Goal: Information Seeking & Learning: Learn about a topic

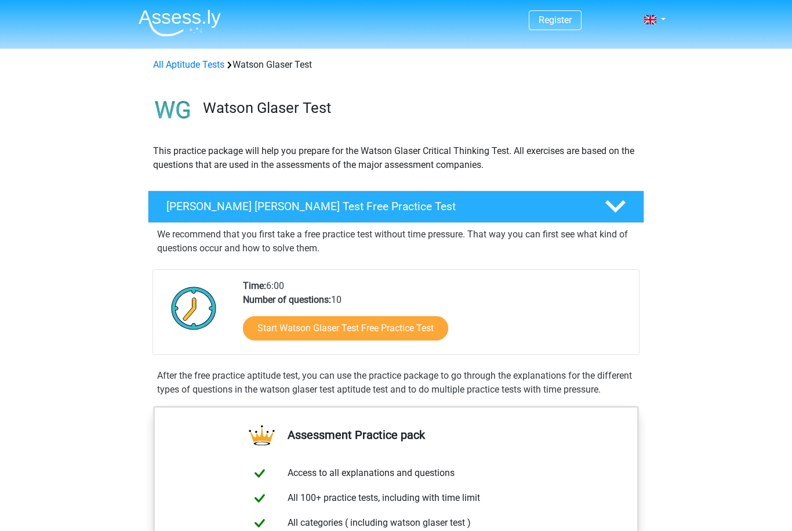
click at [654, 311] on div "Watson Glaser Test Free Practice Test We recommend that you first take a free p…" at bounding box center [395, 296] width 523 height 211
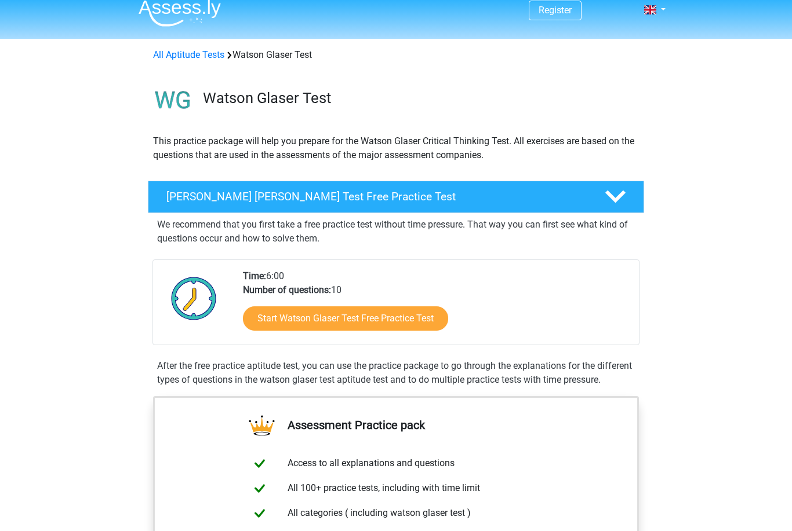
click at [405, 323] on link "Start Watson Glaser Test Free Practice Test" at bounding box center [345, 319] width 205 height 24
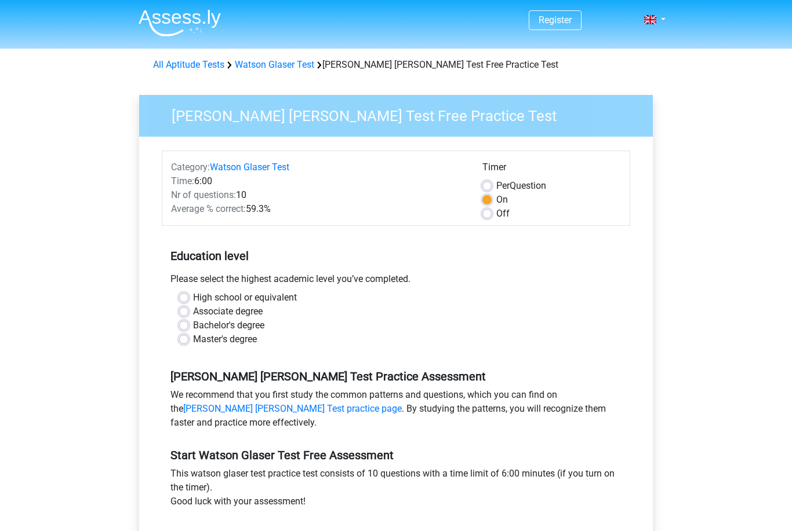
click at [238, 330] on label "Bachelor's degree" at bounding box center [228, 326] width 71 height 14
click at [188, 330] on input "Bachelor's degree" at bounding box center [183, 325] width 9 height 12
radio input "true"
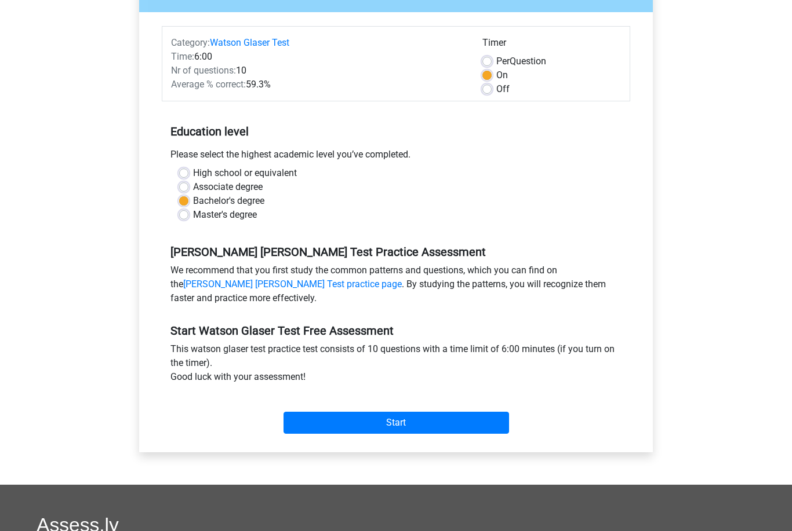
scroll to position [123, 0]
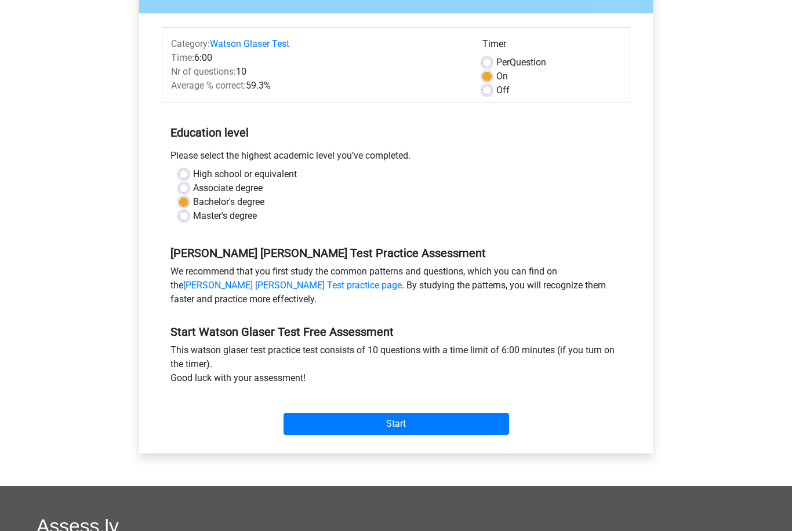
click at [436, 423] on input "Start" at bounding box center [395, 424] width 225 height 22
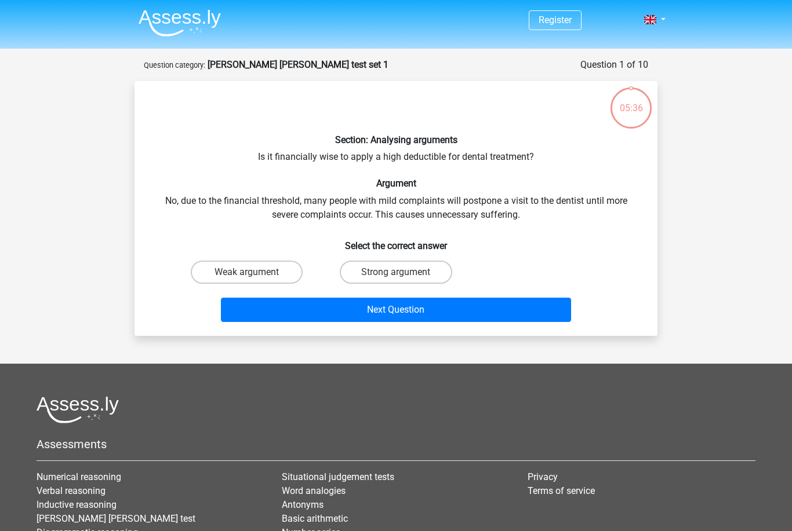
click at [397, 272] on input "Strong argument" at bounding box center [400, 276] width 8 height 8
radio input "true"
click at [434, 306] on button "Next Question" at bounding box center [396, 310] width 351 height 24
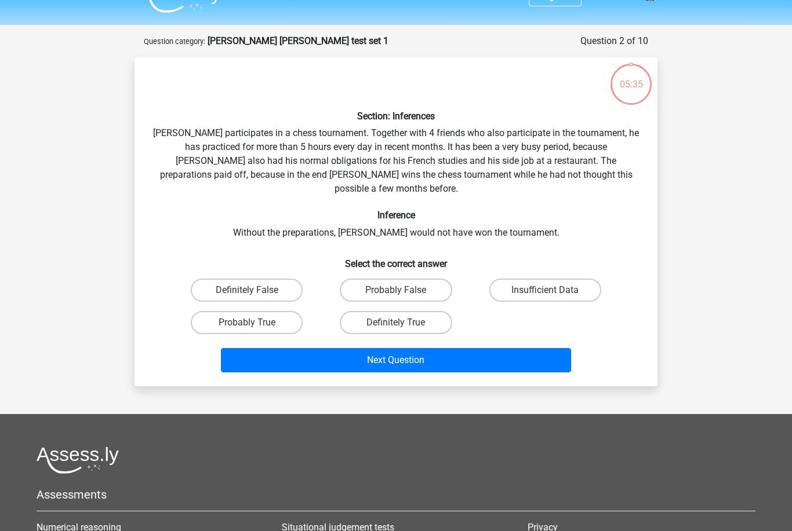
scroll to position [58, 0]
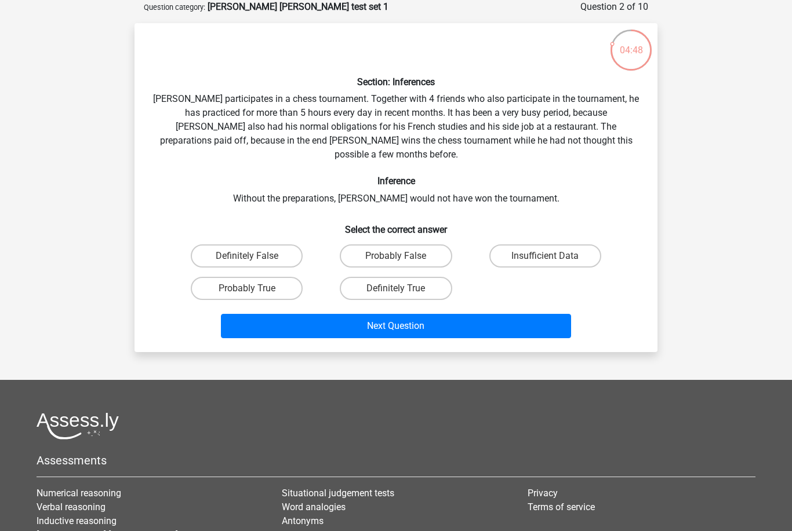
click at [406, 282] on label "Definitely True" at bounding box center [396, 288] width 112 height 23
click at [403, 289] on input "Definitely True" at bounding box center [400, 293] width 8 height 8
radio input "true"
click at [440, 317] on button "Next Question" at bounding box center [396, 326] width 351 height 24
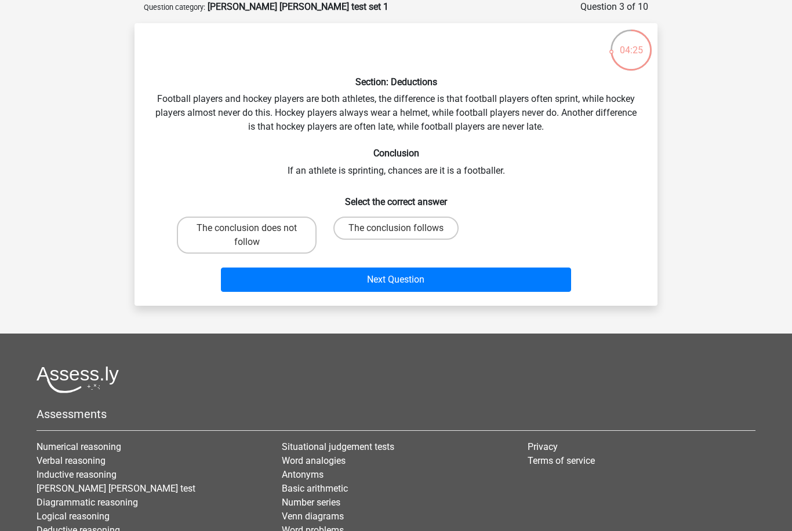
click at [420, 231] on label "The conclusion follows" at bounding box center [395, 228] width 125 height 23
click at [403, 231] on input "The conclusion follows" at bounding box center [400, 232] width 8 height 8
radio input "true"
click at [443, 289] on button "Next Question" at bounding box center [396, 280] width 351 height 24
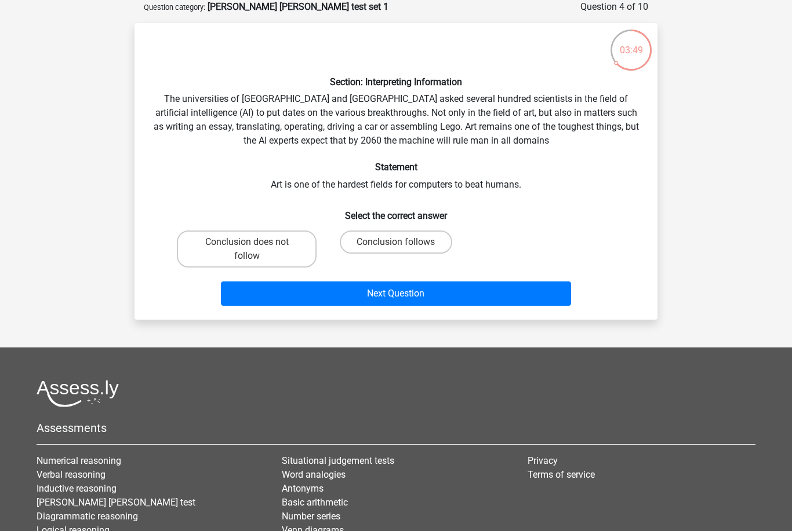
click at [409, 240] on label "Conclusion follows" at bounding box center [396, 242] width 112 height 23
click at [403, 242] on input "Conclusion follows" at bounding box center [400, 246] width 8 height 8
radio input "true"
click at [443, 296] on button "Next Question" at bounding box center [396, 294] width 351 height 24
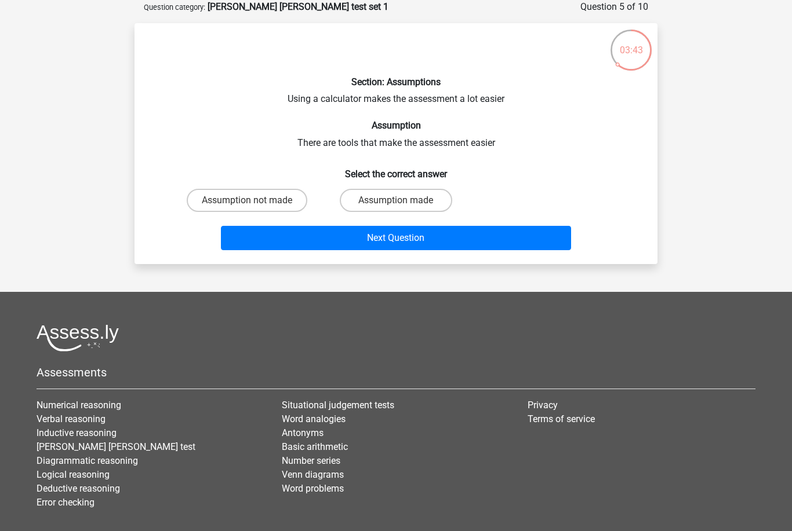
click at [424, 202] on label "Assumption made" at bounding box center [396, 200] width 112 height 23
click at [403, 202] on input "Assumption made" at bounding box center [400, 205] width 8 height 8
radio input "true"
click at [456, 245] on button "Next Question" at bounding box center [396, 238] width 351 height 24
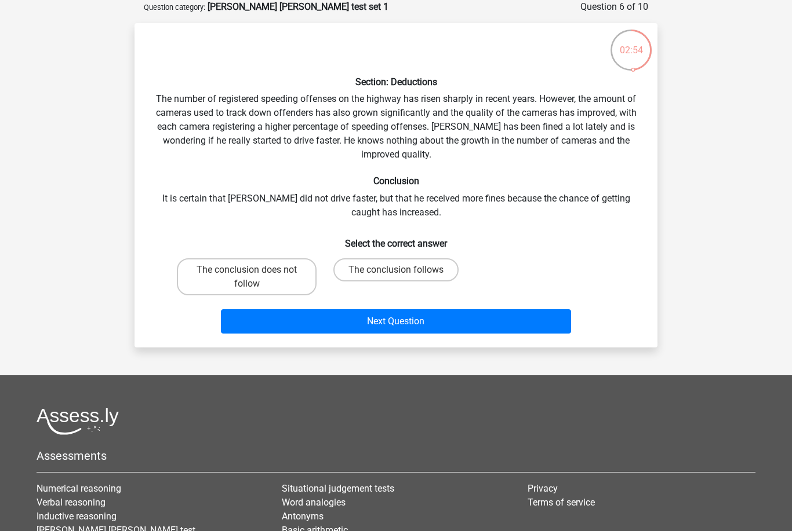
click at [263, 279] on label "The conclusion does not follow" at bounding box center [247, 276] width 140 height 37
click at [254, 278] on input "The conclusion does not follow" at bounding box center [251, 274] width 8 height 8
radio input "true"
click at [387, 325] on button "Next Question" at bounding box center [396, 321] width 351 height 24
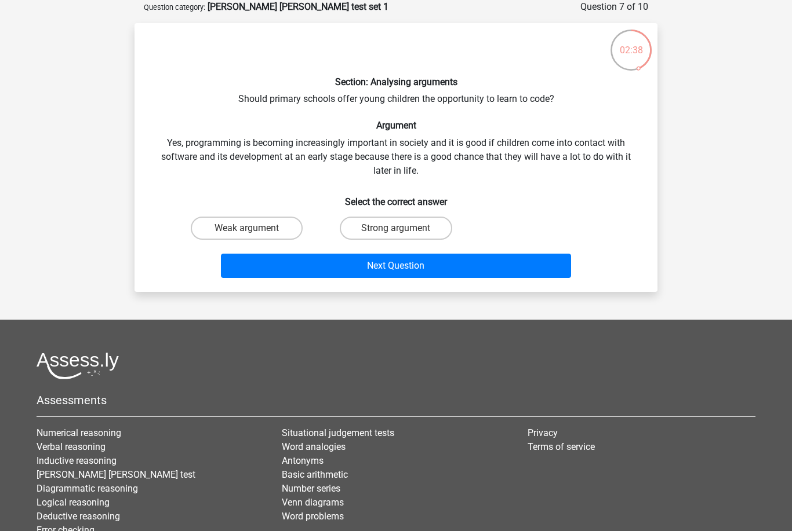
click at [423, 227] on label "Strong argument" at bounding box center [396, 228] width 112 height 23
click at [403, 228] on input "Strong argument" at bounding box center [400, 232] width 8 height 8
radio input "true"
click at [440, 257] on button "Next Question" at bounding box center [396, 266] width 351 height 24
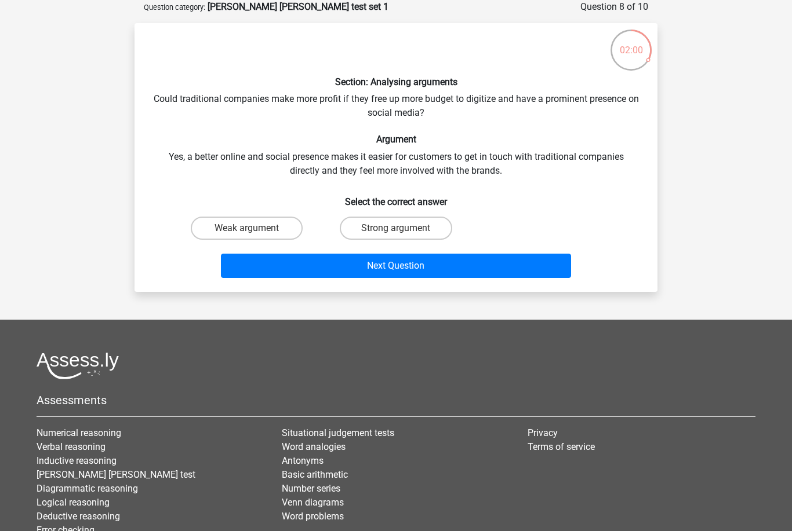
click at [270, 230] on label "Weak argument" at bounding box center [247, 228] width 112 height 23
click at [254, 230] on input "Weak argument" at bounding box center [251, 232] width 8 height 8
radio input "true"
click at [388, 265] on button "Next Question" at bounding box center [396, 266] width 351 height 24
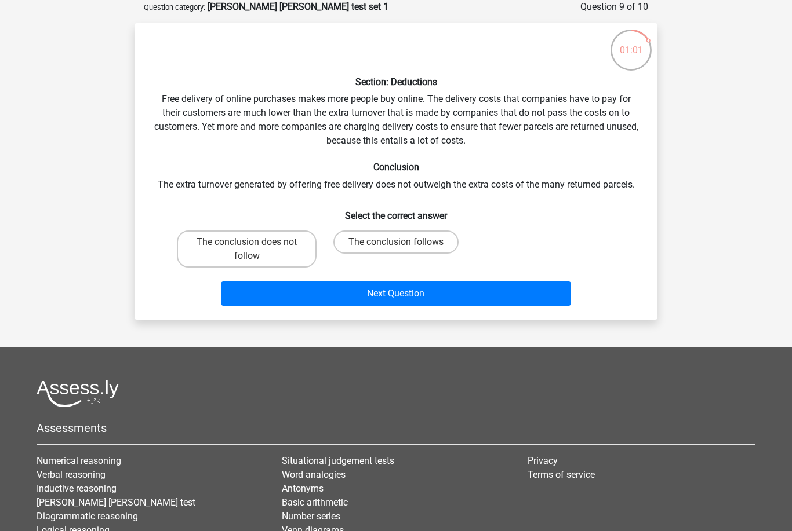
click at [367, 251] on label "The conclusion follows" at bounding box center [395, 242] width 125 height 23
click at [396, 250] on input "The conclusion follows" at bounding box center [400, 246] width 8 height 8
radio input "true"
click at [348, 293] on button "Next Question" at bounding box center [396, 294] width 351 height 24
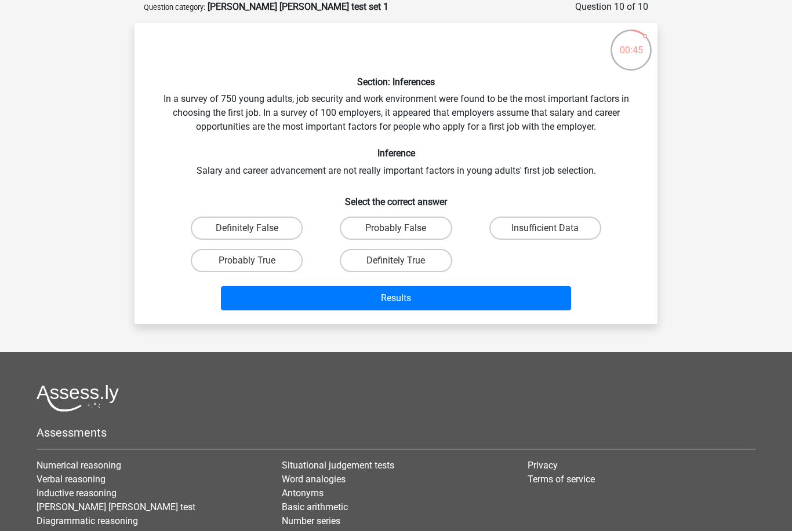
click at [219, 229] on label "Definitely False" at bounding box center [247, 228] width 112 height 23
click at [247, 229] on input "Definitely False" at bounding box center [251, 232] width 8 height 8
radio input "true"
click at [268, 298] on button "Results" at bounding box center [396, 298] width 351 height 24
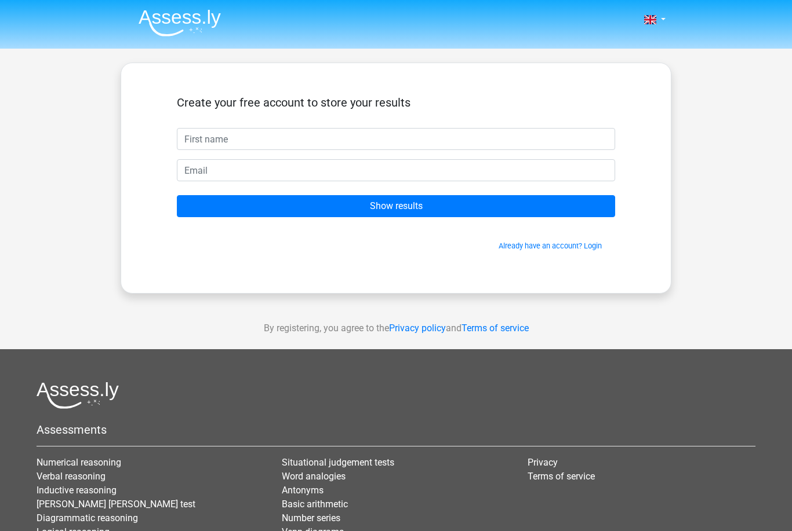
click at [204, 140] on input "text" at bounding box center [396, 139] width 438 height 22
type input "Sai"
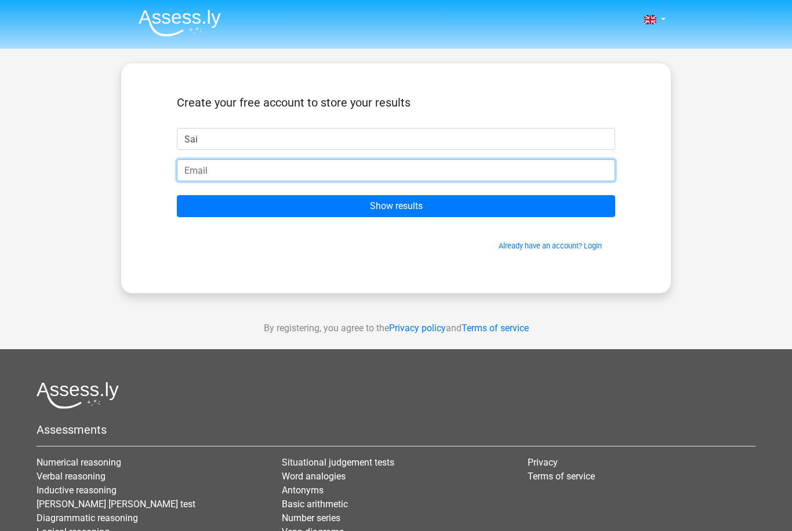
click at [360, 181] on input "email" at bounding box center [396, 170] width 438 height 22
type input "[PERSON_NAME][EMAIL_ADDRESS][PERSON_NAME][DOMAIN_NAME]"
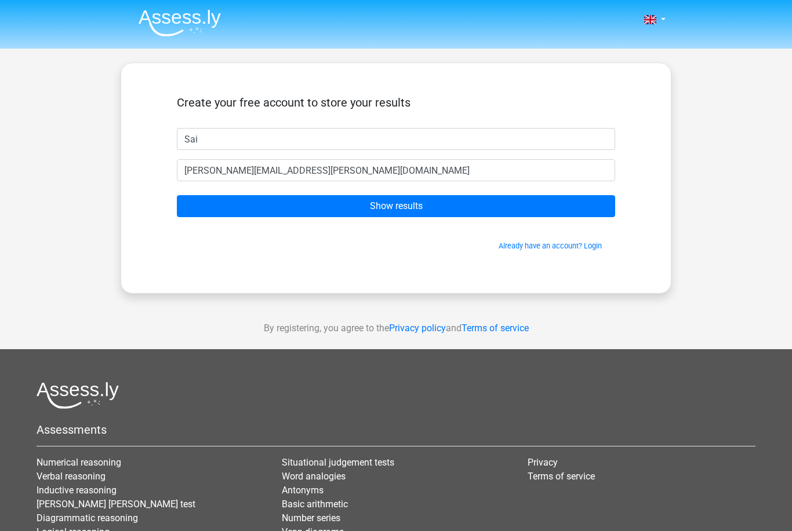
click at [559, 199] on input "Show results" at bounding box center [396, 206] width 438 height 22
click at [502, 214] on input "Show results" at bounding box center [396, 206] width 438 height 22
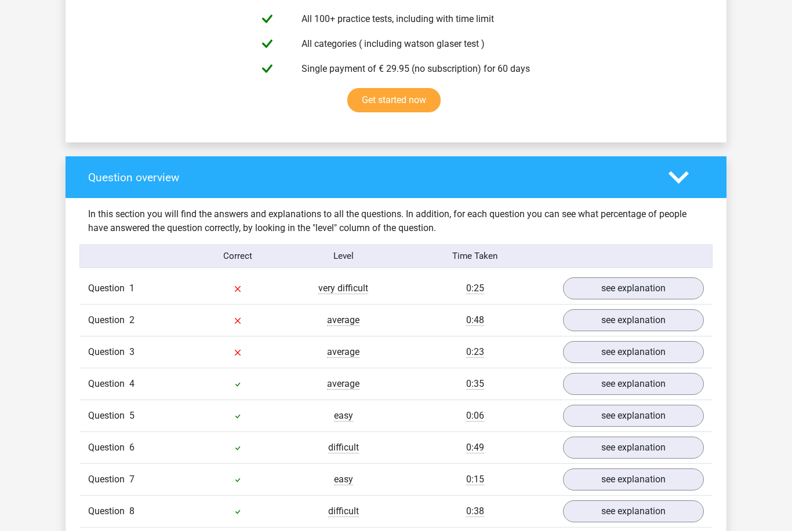
scroll to position [696, 0]
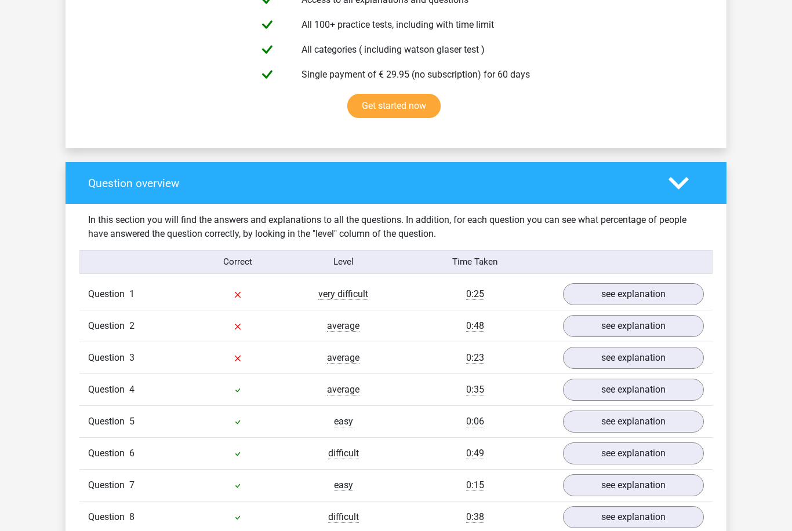
click at [656, 302] on link "see explanation" at bounding box center [633, 295] width 141 height 22
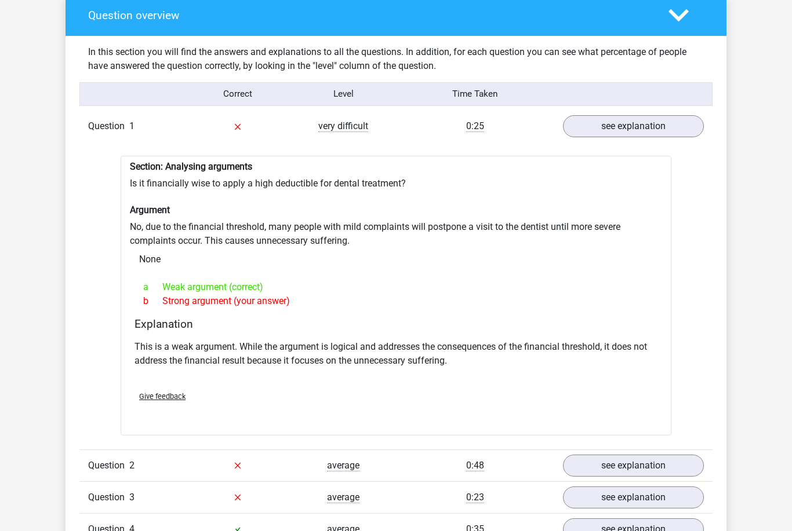
scroll to position [865, 0]
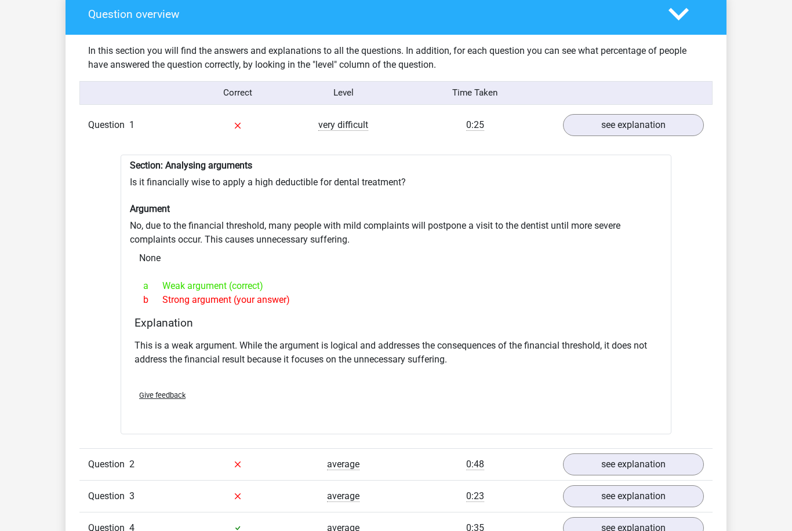
click at [682, 472] on link "see explanation" at bounding box center [633, 465] width 141 height 22
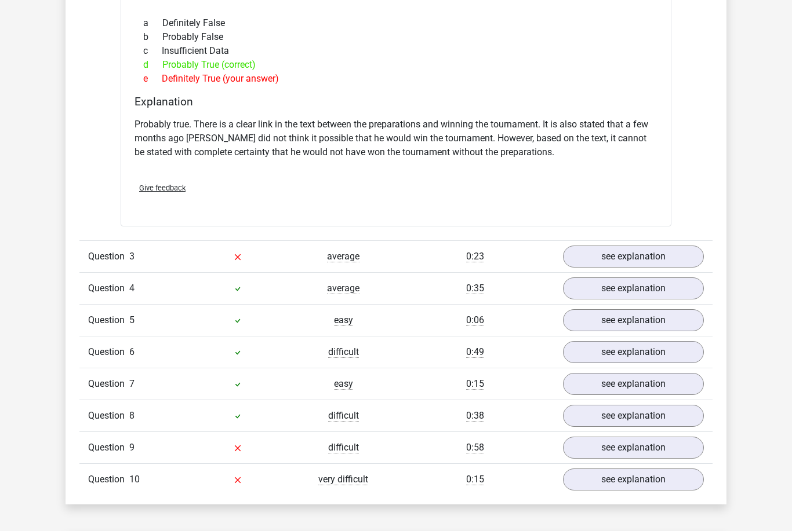
scroll to position [1492, 0]
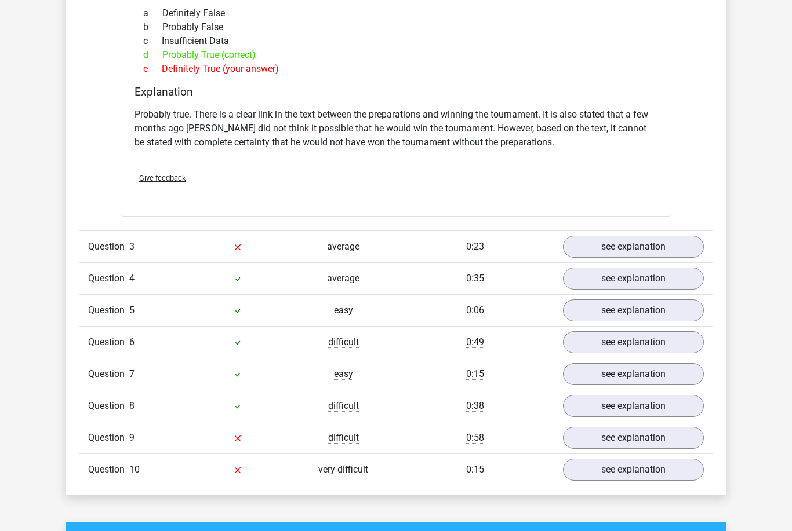
click at [669, 254] on link "see explanation" at bounding box center [633, 247] width 141 height 22
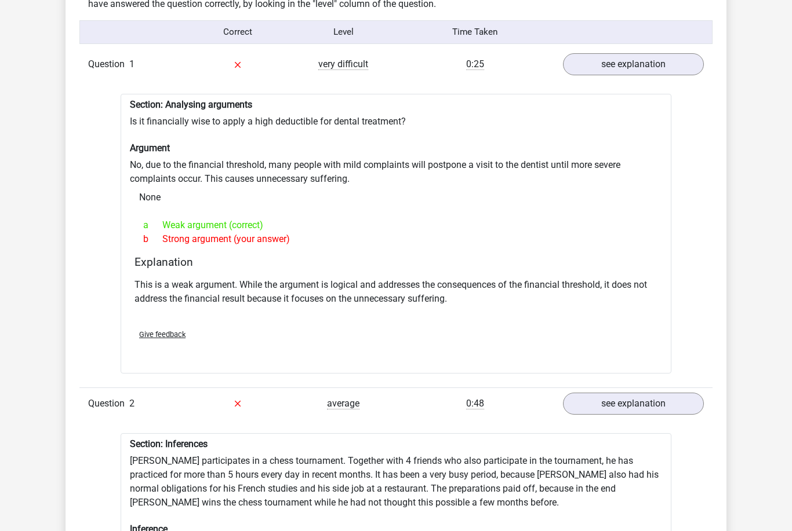
scroll to position [927, 0]
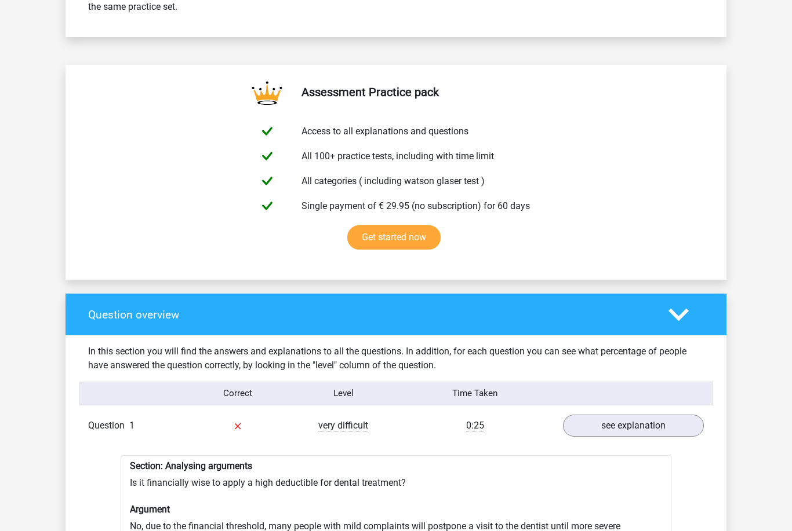
scroll to position [537, 0]
